Goal: Navigation & Orientation: Find specific page/section

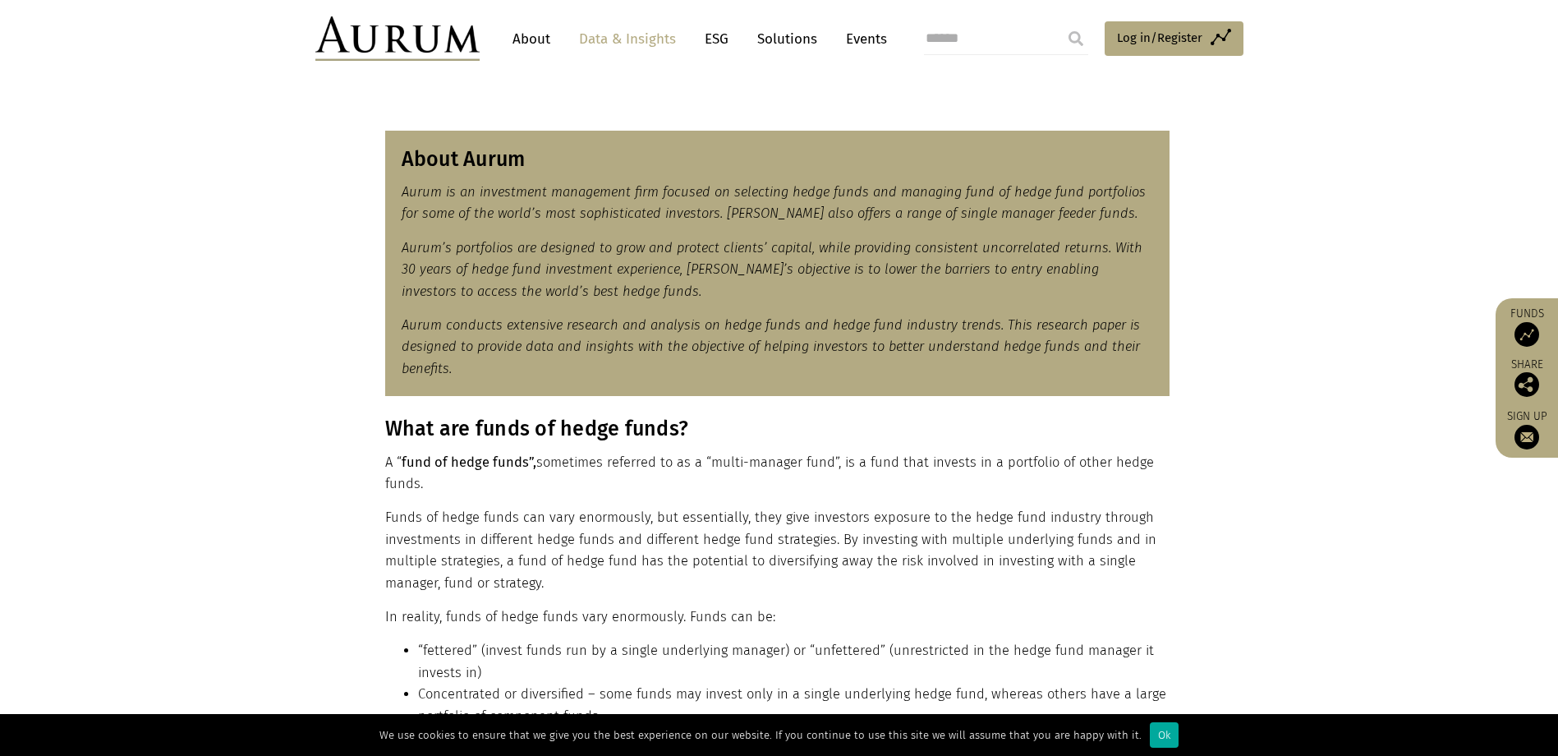
scroll to position [681, 0]
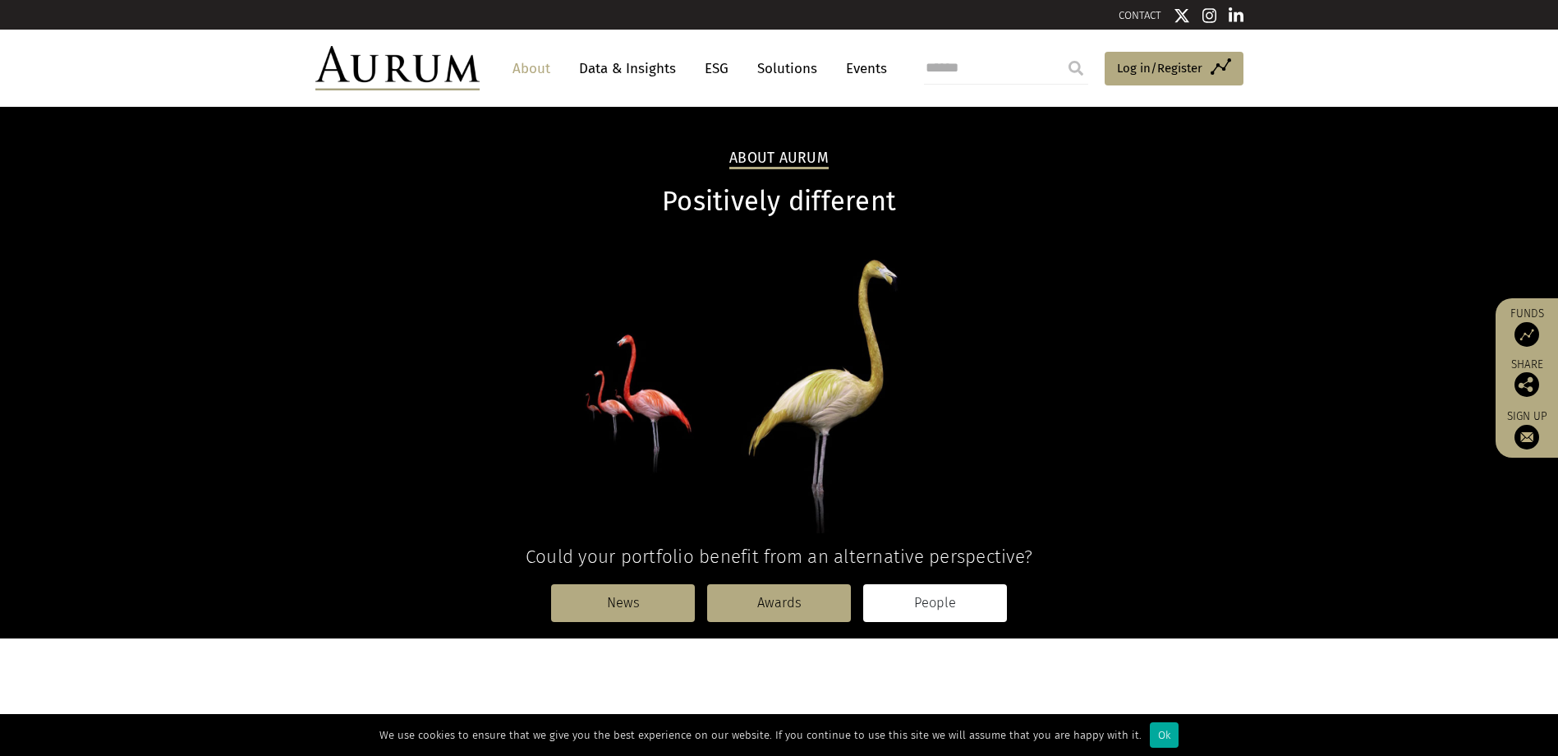
click at [916, 588] on link "People" at bounding box center [935, 603] width 144 height 38
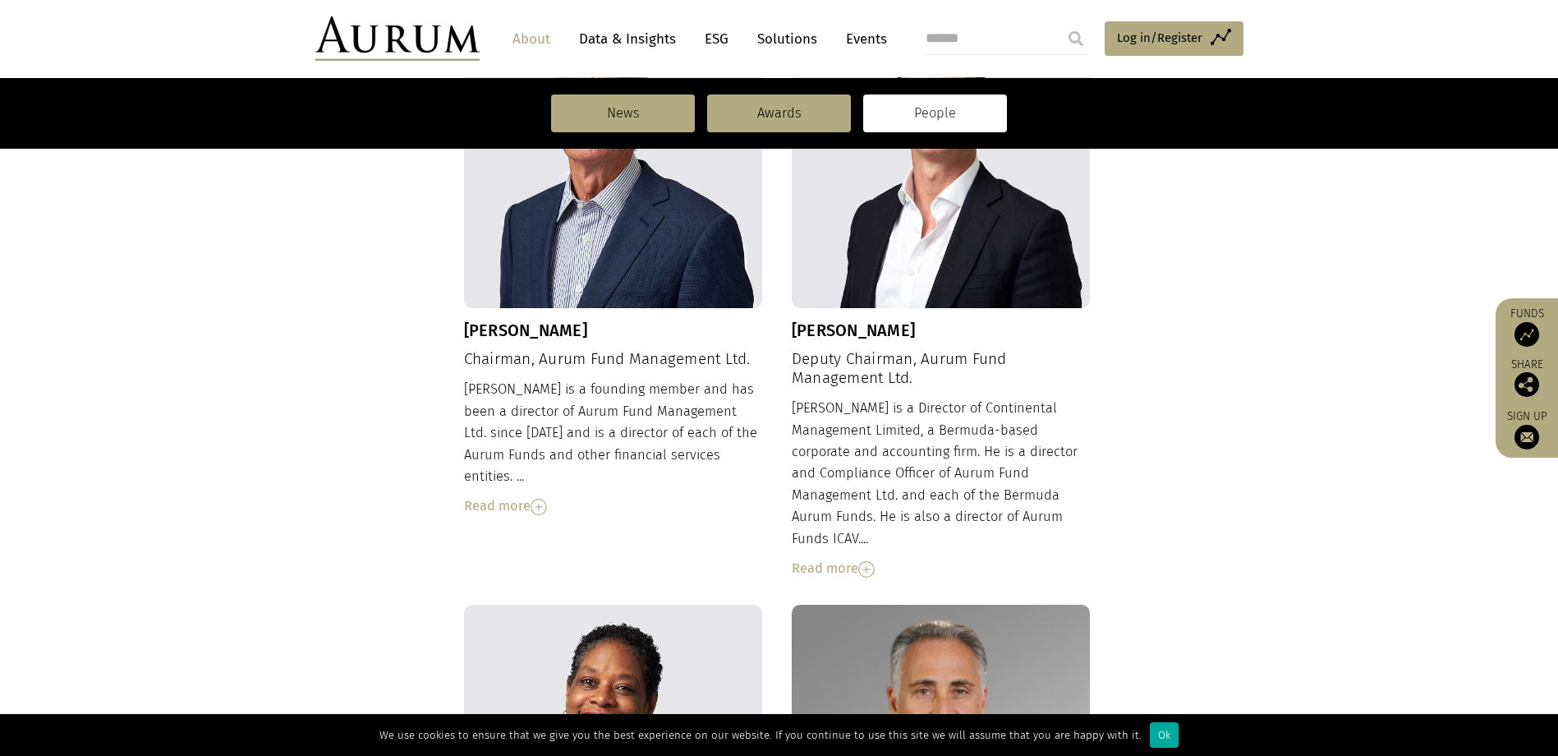
scroll to position [106, 0]
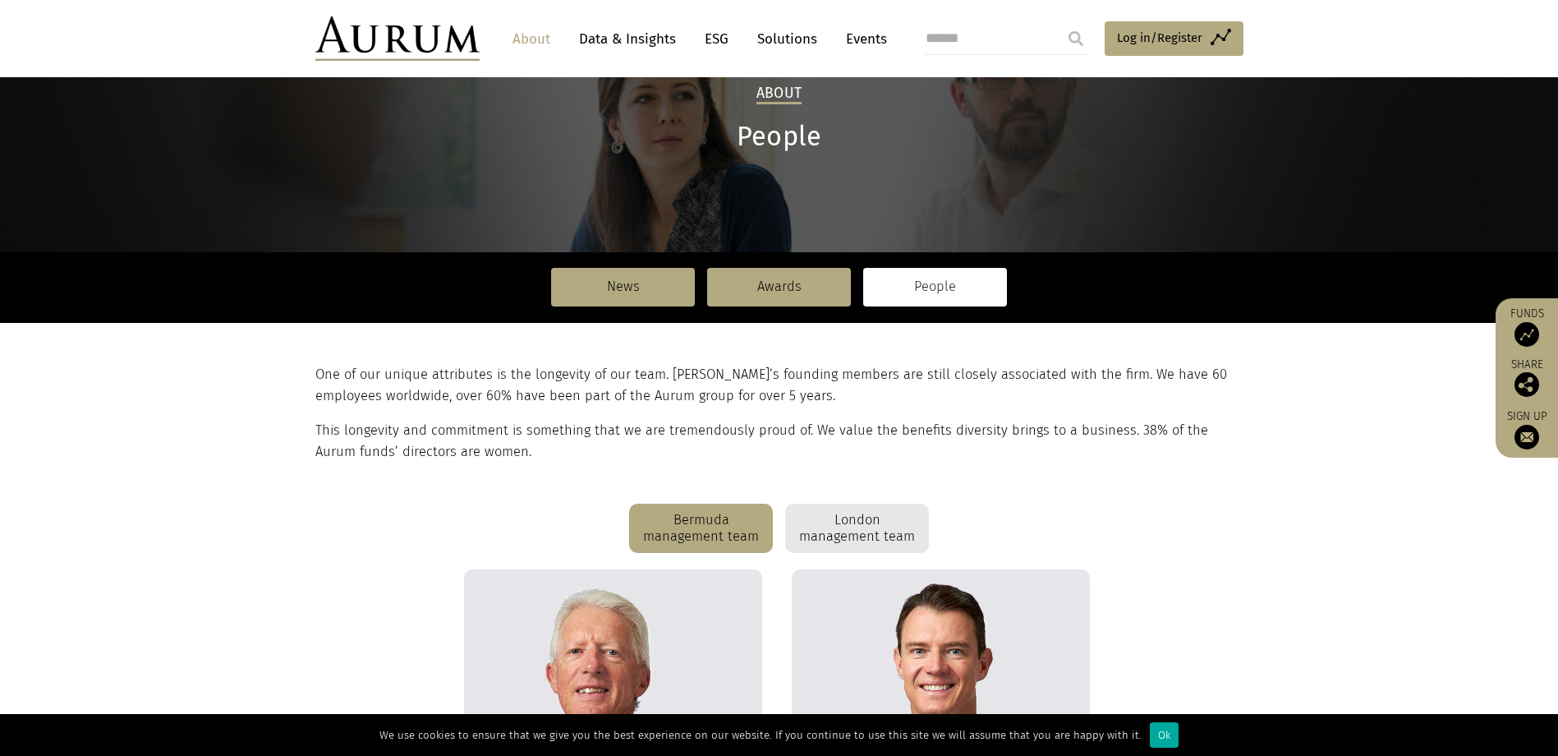
click at [854, 518] on div "London management team" at bounding box center [857, 528] width 144 height 49
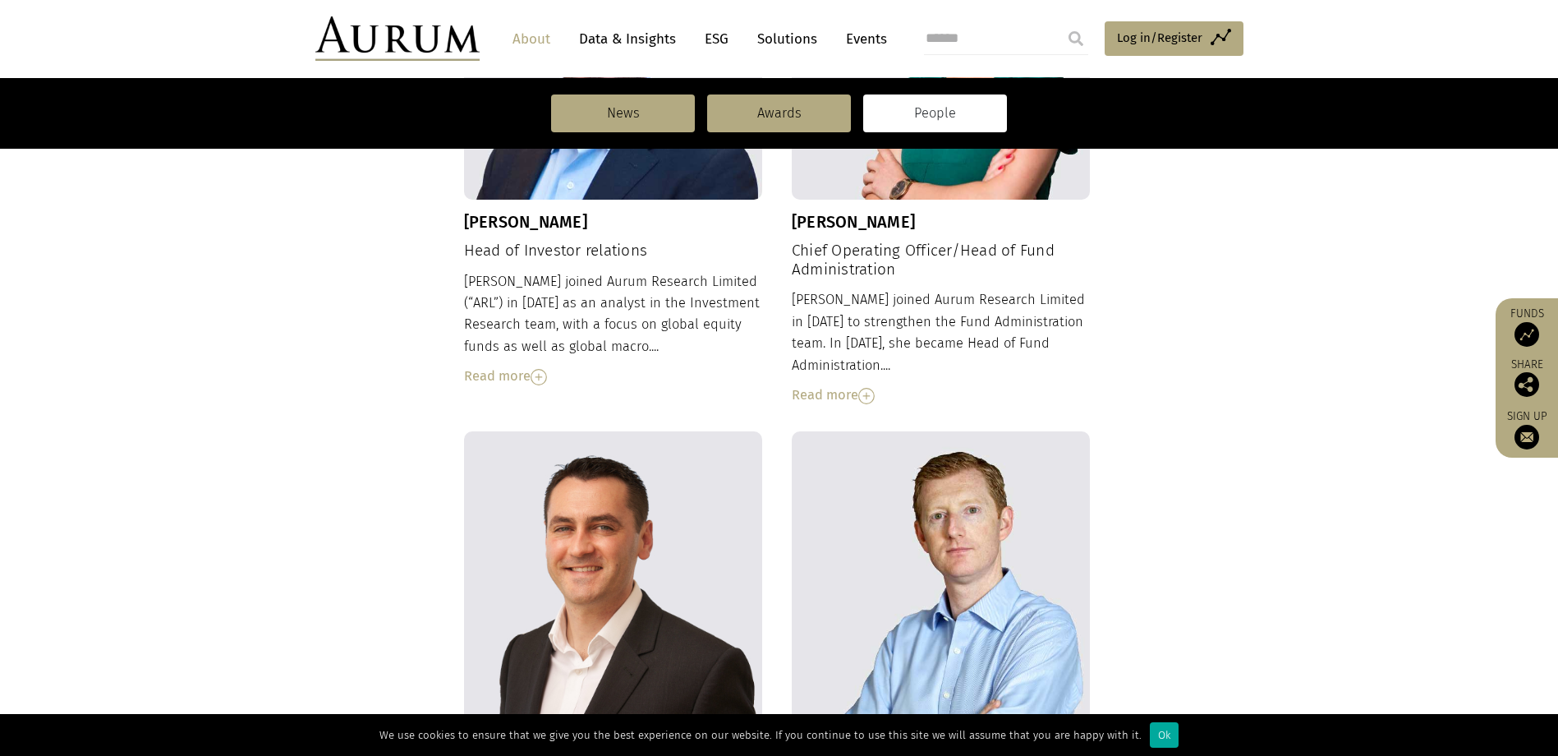
scroll to position [1280, 0]
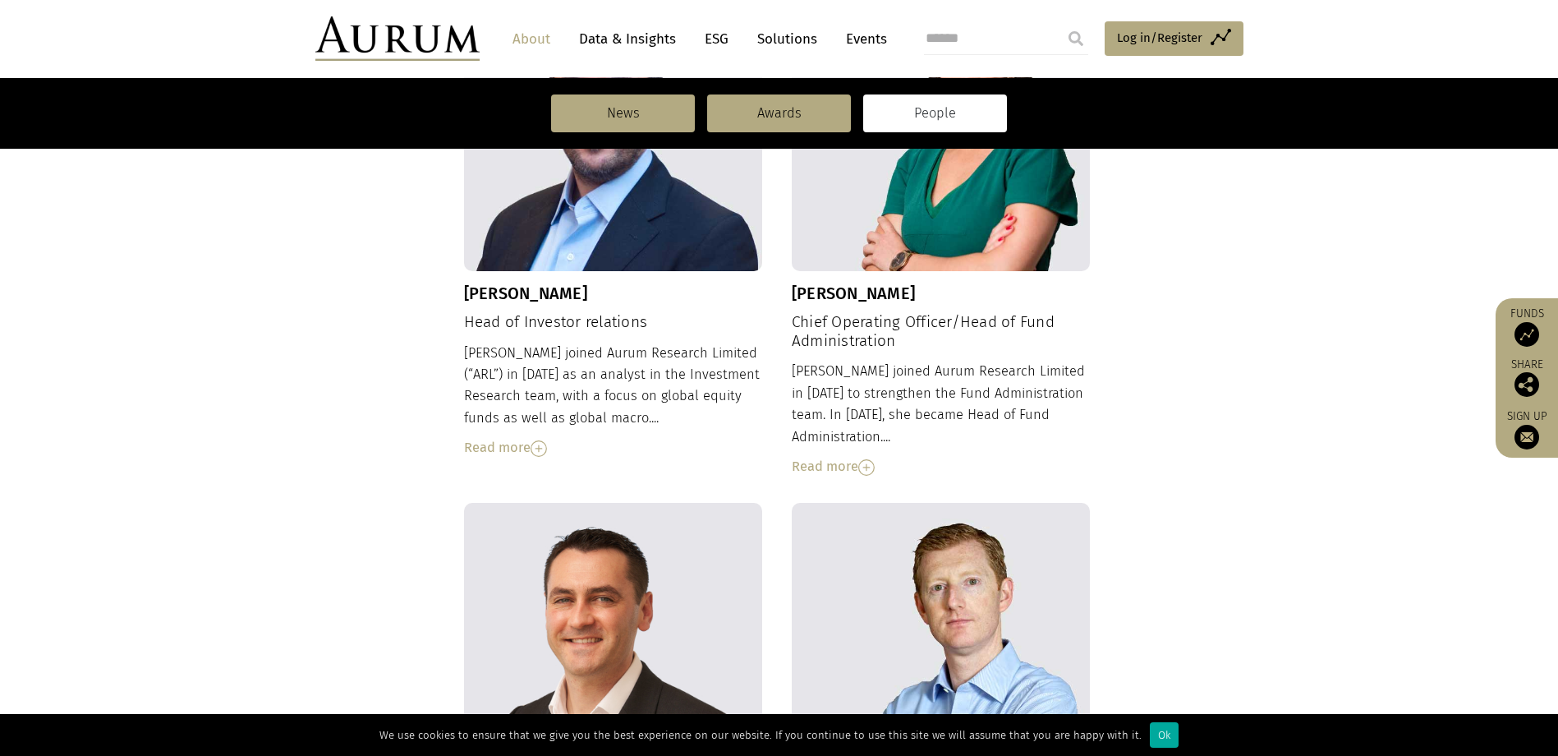
click at [624, 35] on link "Data & Insights" at bounding box center [627, 39] width 113 height 30
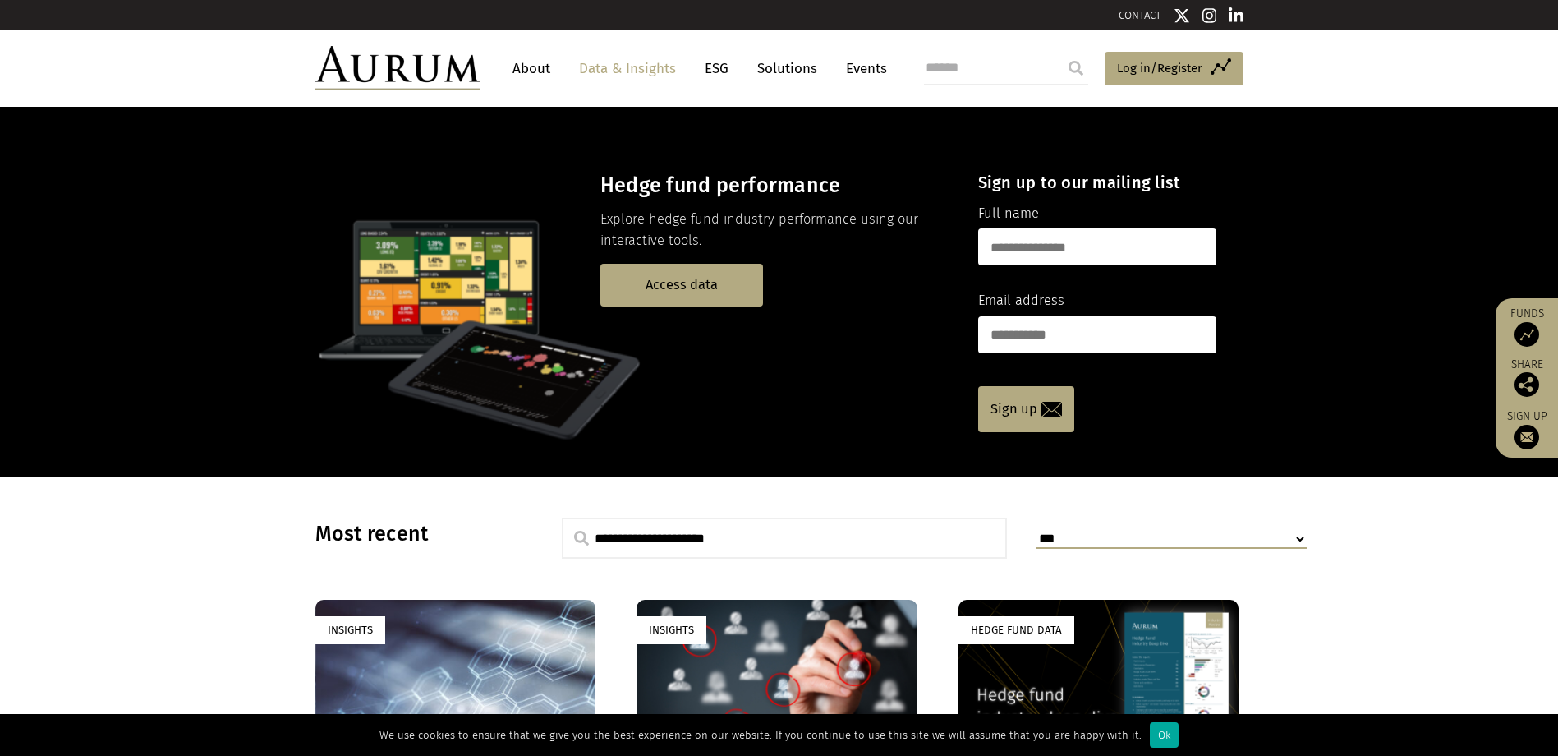
click at [773, 64] on link "Solutions" at bounding box center [787, 68] width 76 height 30
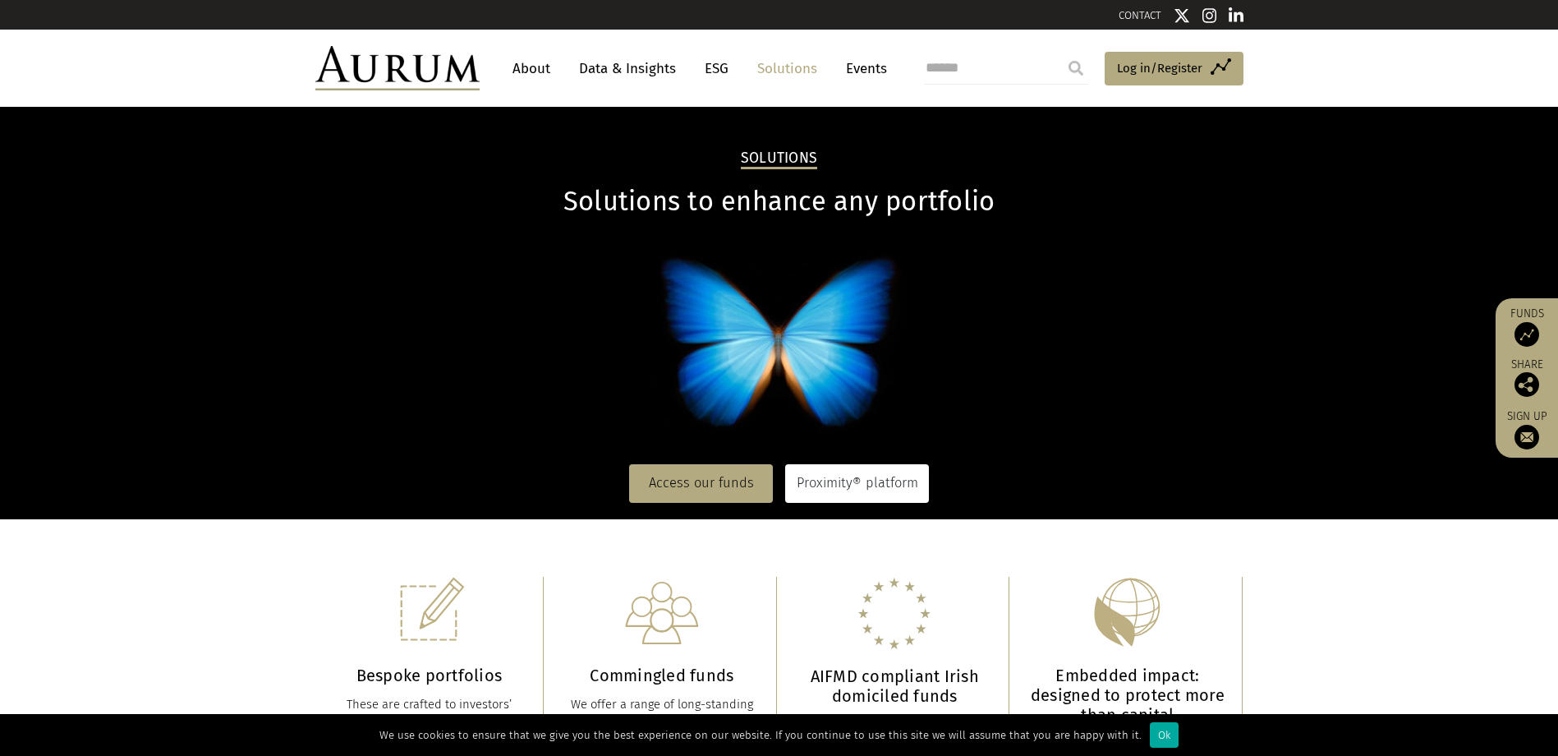
click at [858, 484] on link "Proximity® platform" at bounding box center [857, 483] width 144 height 38
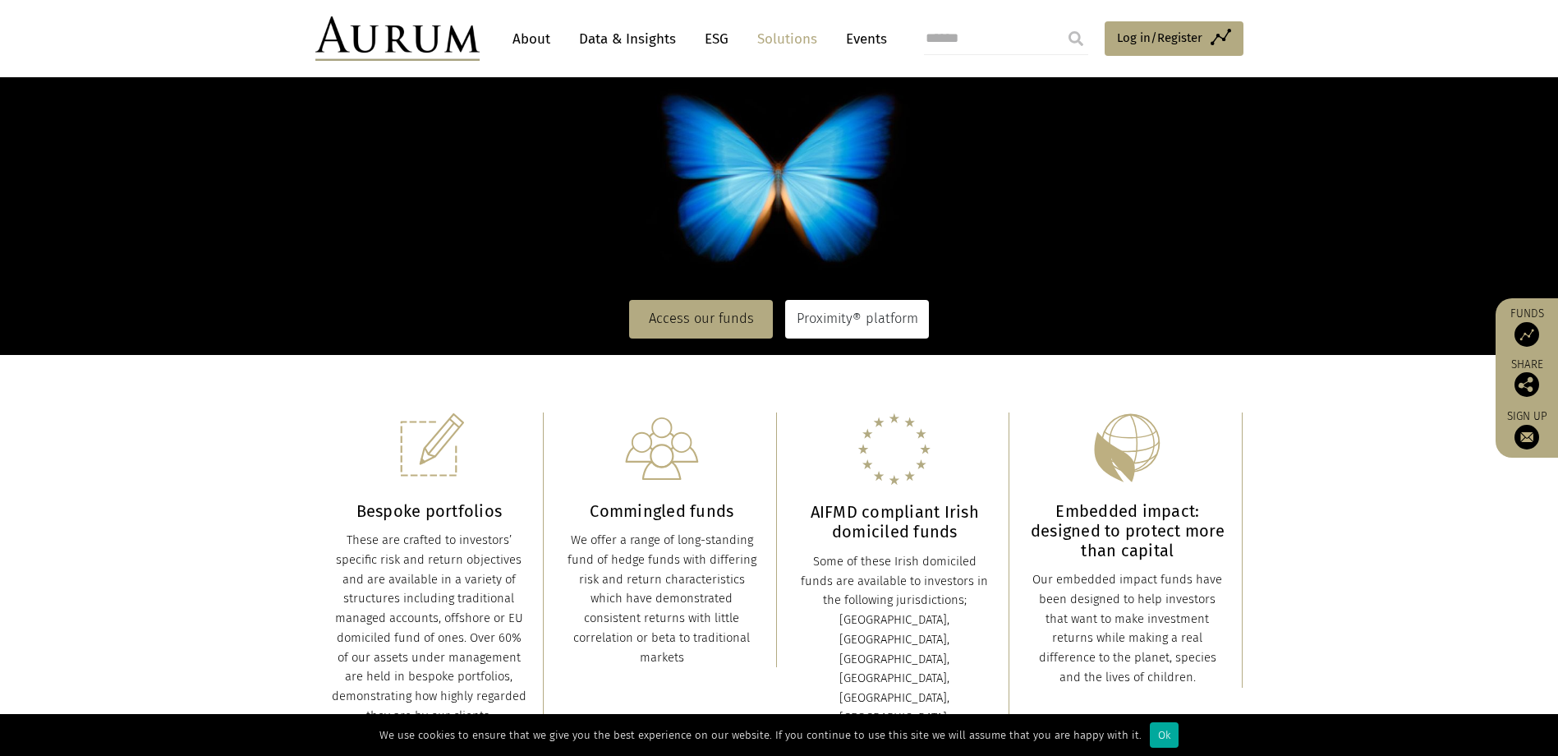
scroll to position [36, 0]
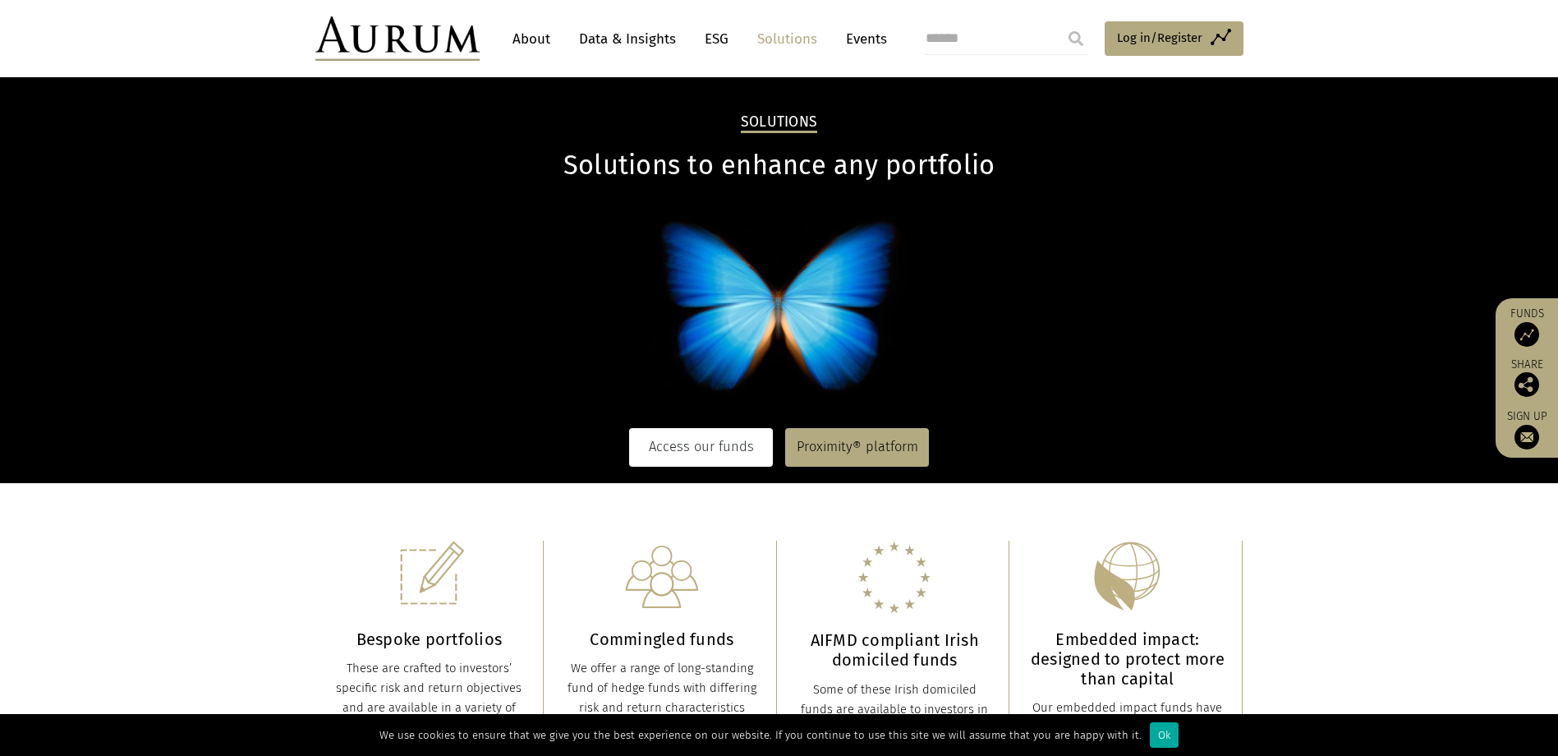
click at [693, 444] on link "Access our funds" at bounding box center [701, 447] width 144 height 38
